Goal: Register for event/course

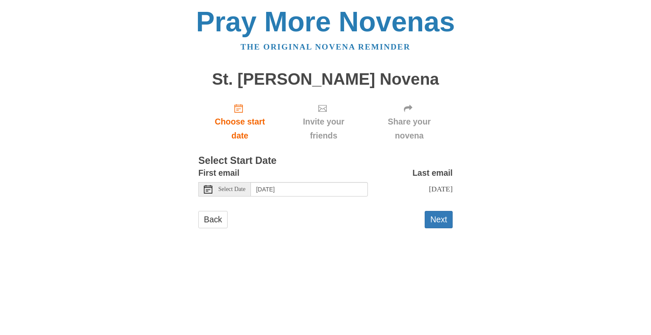
click at [238, 192] on span "Select Date" at bounding box center [231, 190] width 27 height 6
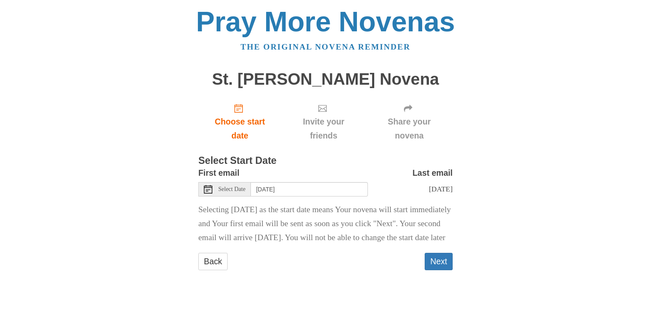
click at [238, 190] on span "Select Date" at bounding box center [231, 190] width 27 height 6
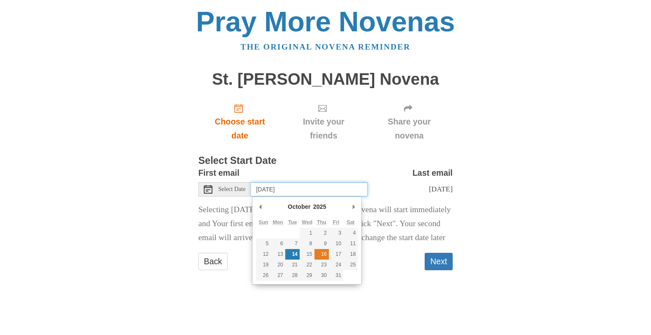
type input "Thursday, October 16th"
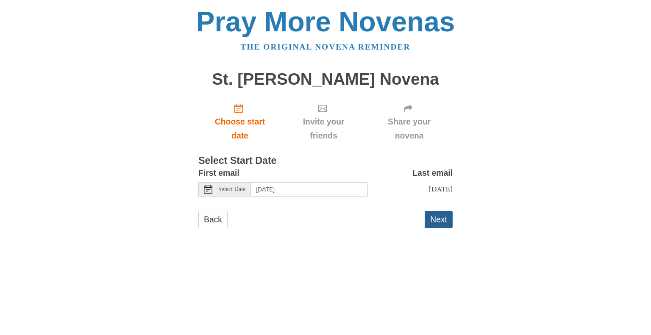
click at [447, 225] on button "Next" at bounding box center [439, 219] width 28 height 17
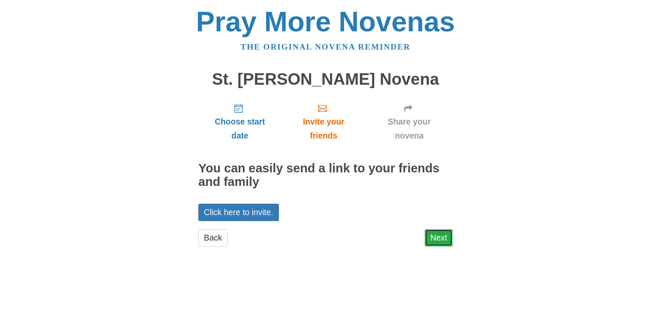
click at [436, 235] on link "Next" at bounding box center [439, 237] width 28 height 17
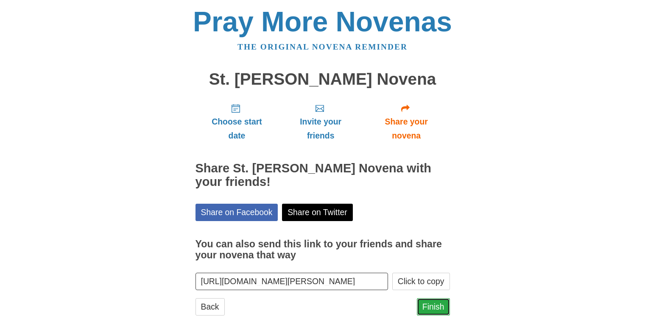
click at [428, 310] on link "Finish" at bounding box center [433, 306] width 33 height 17
